Goal: Communication & Community: Answer question/provide support

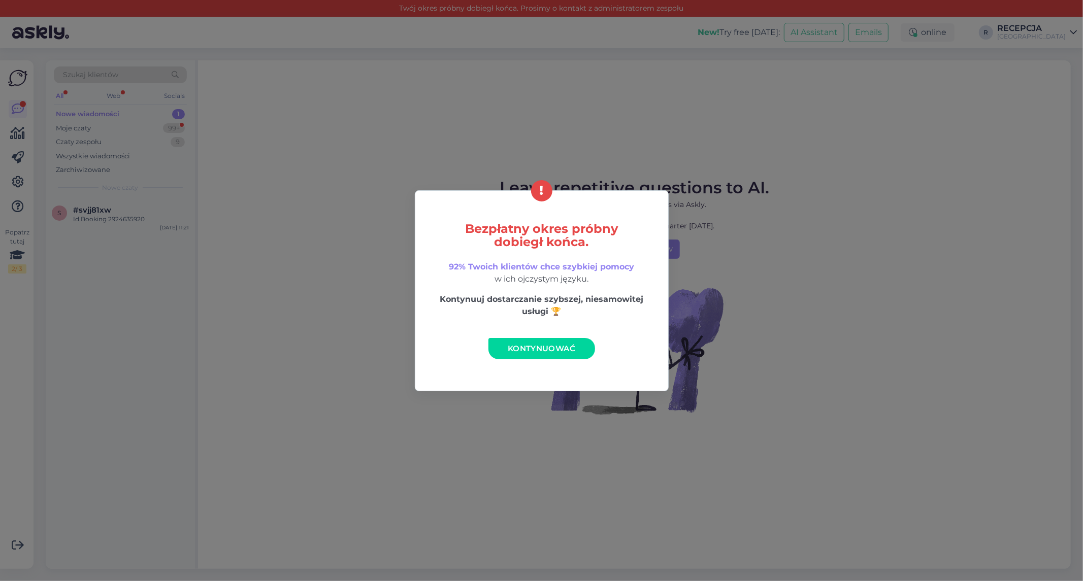
click at [545, 355] on link "Kontynuować" at bounding box center [541, 348] width 107 height 21
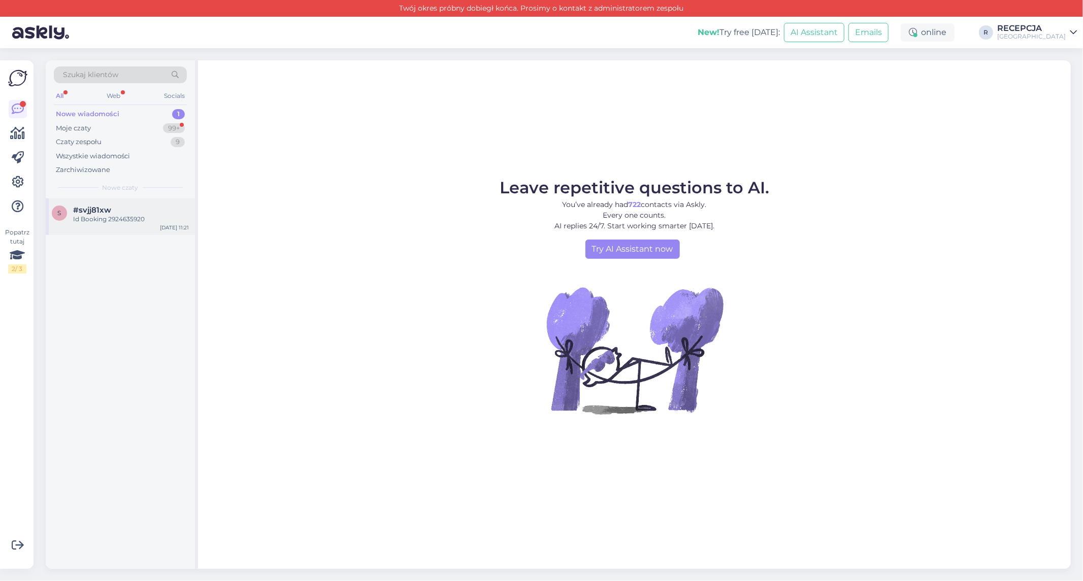
click at [139, 209] on div "#svjj81xw" at bounding box center [131, 210] width 116 height 9
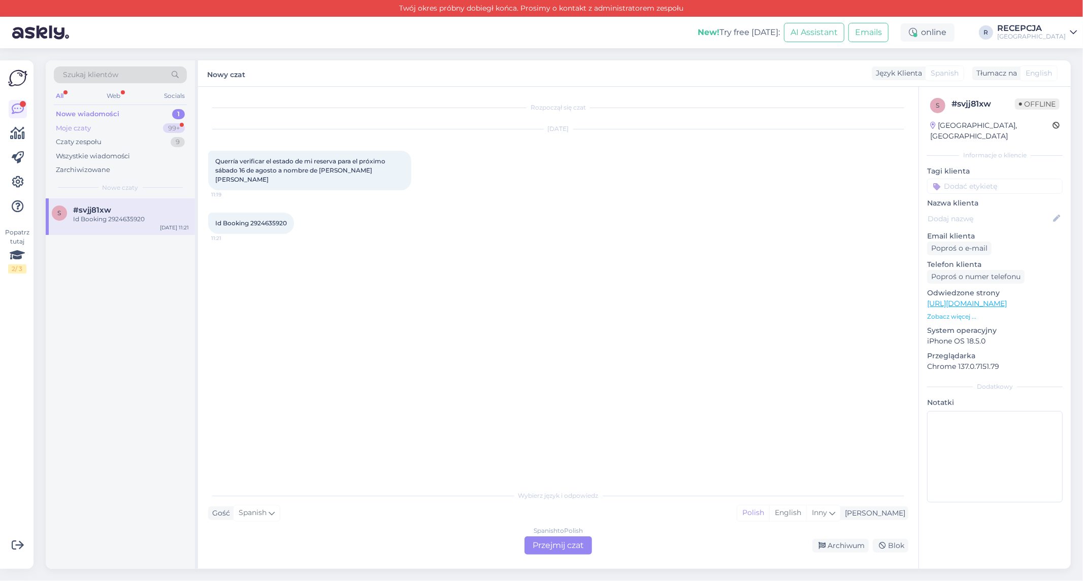
click at [129, 121] on div "Moje czaty 99+" at bounding box center [120, 128] width 133 height 14
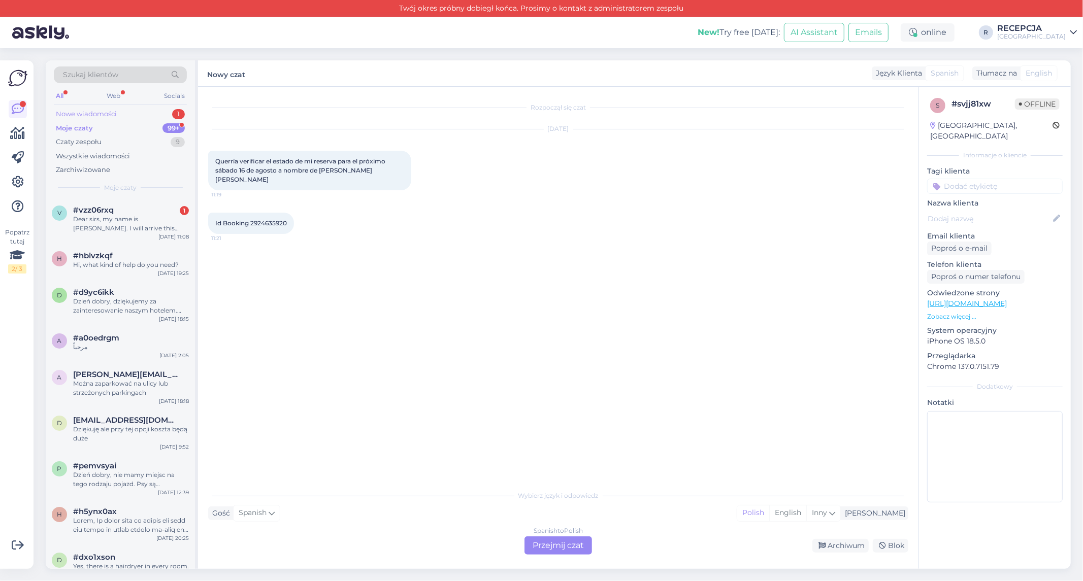
click at [129, 112] on div "Nowe wiadomości 1" at bounding box center [120, 114] width 133 height 14
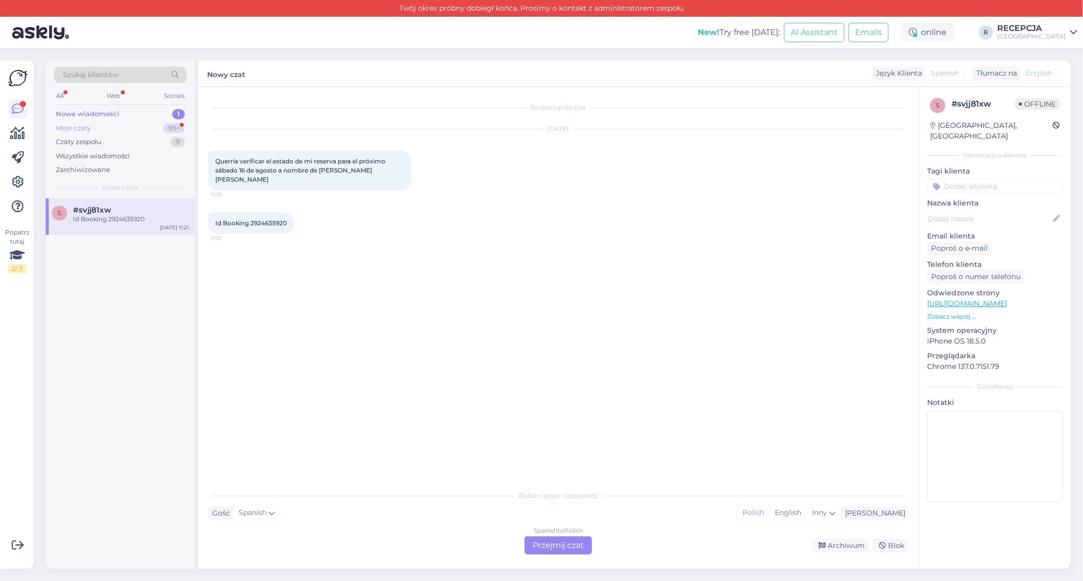
click at [129, 131] on div "Moje czaty 99+" at bounding box center [120, 128] width 133 height 14
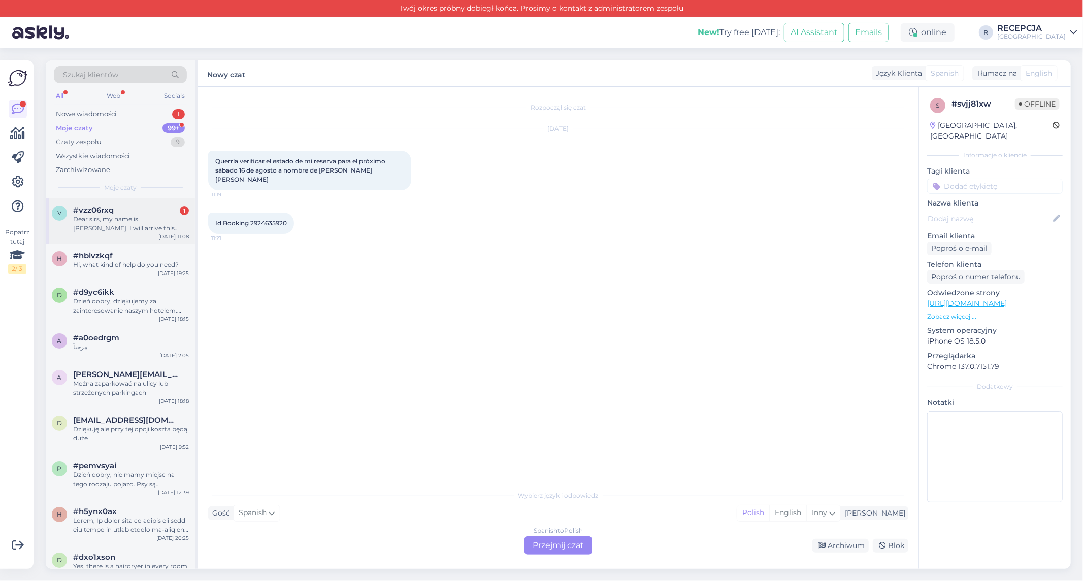
click at [143, 206] on div "#vzz06rxq 1" at bounding box center [131, 210] width 116 height 9
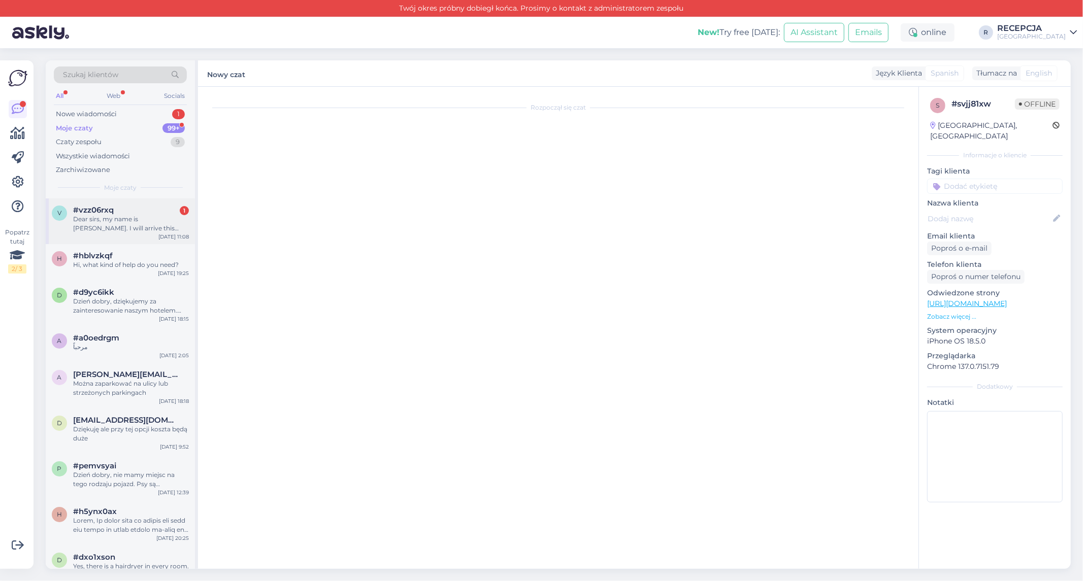
scroll to position [107, 0]
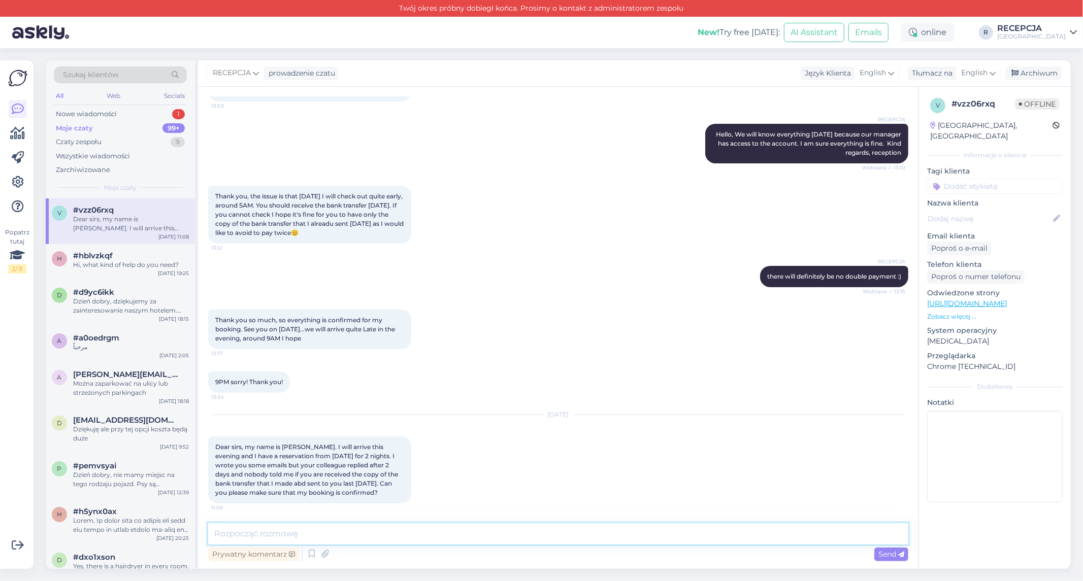
click at [355, 540] on textarea at bounding box center [558, 533] width 700 height 21
type textarea "Dear [PERSON_NAME], with your reservation everything is alright."
click at [887, 550] on span "Send" at bounding box center [891, 554] width 26 height 9
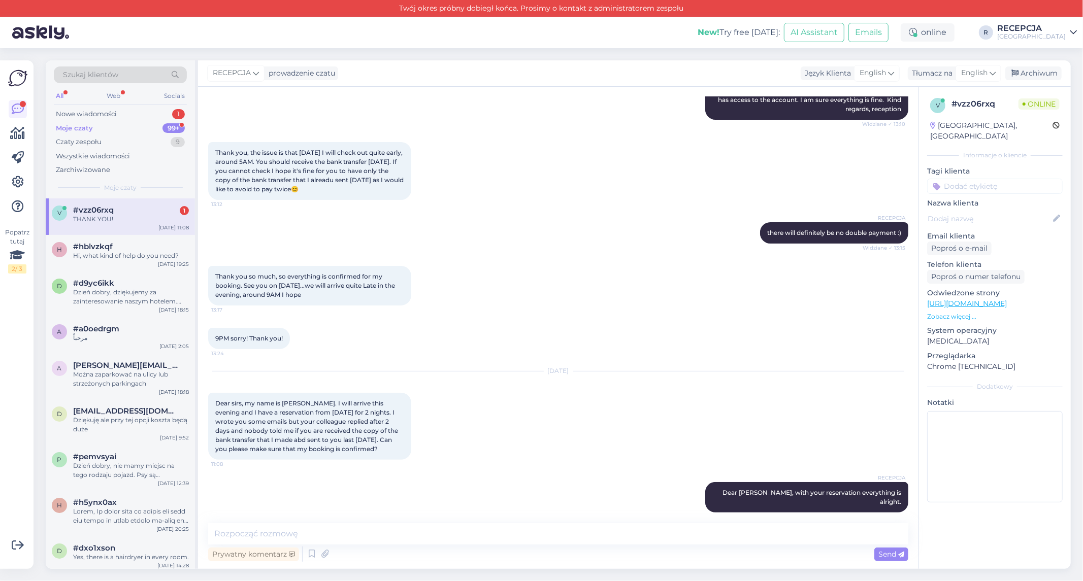
scroll to position [194, 0]
